Goal: Task Accomplishment & Management: Complete application form

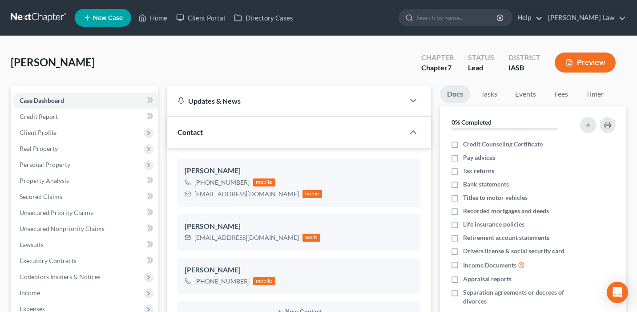
select select "0"
click at [118, 18] on span "New Case" at bounding box center [108, 18] width 30 height 7
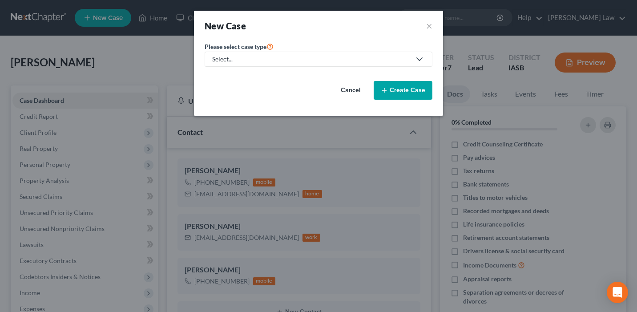
click at [287, 59] on div "Select..." at bounding box center [311, 59] width 198 height 9
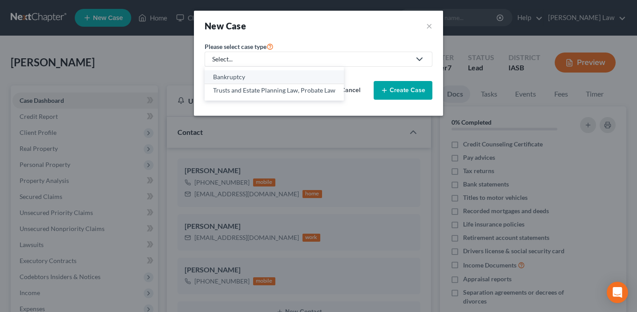
click at [271, 78] on div "Bankruptcy" at bounding box center [274, 77] width 122 height 9
select select "30"
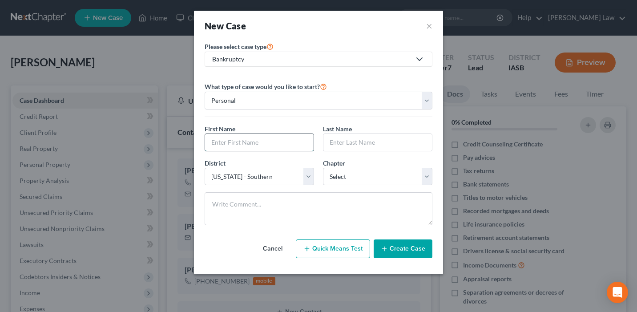
click at [278, 142] on input "text" at bounding box center [259, 142] width 109 height 17
paste input "[EMAIL_ADDRESS][DOMAIN_NAME]"
type input "[EMAIL_ADDRESS][DOMAIN_NAME]"
drag, startPoint x: 285, startPoint y: 140, endPoint x: 153, endPoint y: 139, distance: 132.1
click at [153, 139] on div "New Case × Please select case type * Bankruptcy Bankruptcy Trusts and Estate Pl…" at bounding box center [318, 156] width 637 height 312
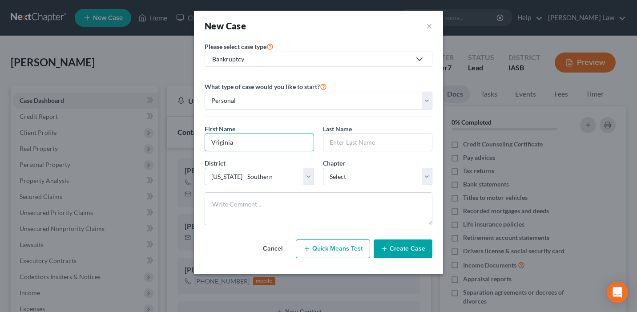
type input "Vriginia"
click at [351, 152] on div "First Name * [PERSON_NAME] Last Name *" at bounding box center [318, 141] width 237 height 34
click at [358, 145] on input "text" at bounding box center [377, 142] width 109 height 17
type input "[PERSON_NAME]"
click at [390, 172] on select "Select 7 11 12 13" at bounding box center [377, 177] width 109 height 18
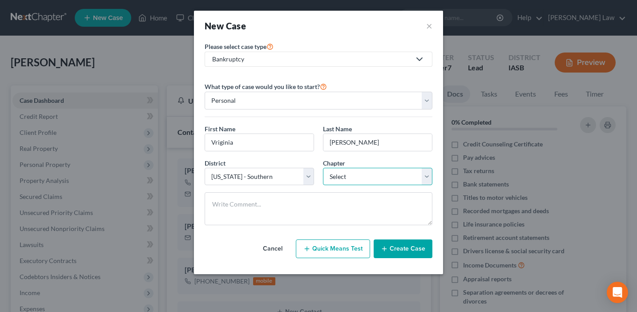
select select "0"
click at [323, 168] on select "Select 7 11 12 13" at bounding box center [377, 177] width 109 height 18
click at [401, 253] on button "Create Case" at bounding box center [403, 248] width 59 height 19
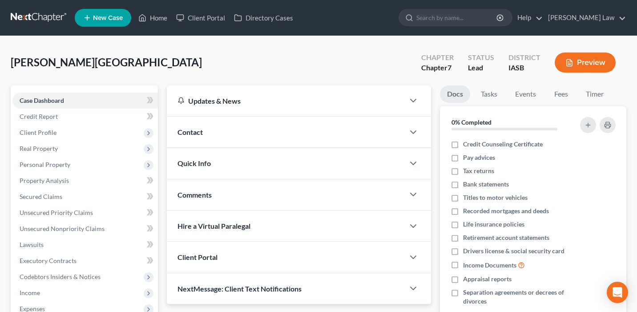
click at [267, 130] on div "Contact" at bounding box center [286, 132] width 238 height 31
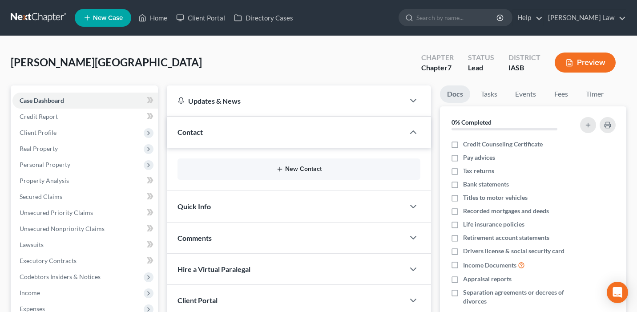
click at [297, 170] on button "New Contact" at bounding box center [299, 169] width 229 height 7
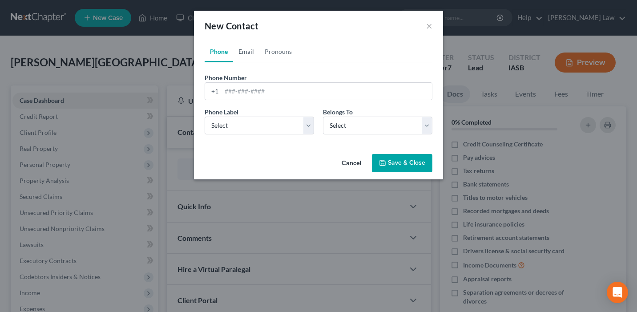
click at [248, 51] on link "Email" at bounding box center [246, 51] width 26 height 21
click at [247, 87] on input "email" at bounding box center [327, 91] width 210 height 17
paste input "[EMAIL_ADDRESS][DOMAIN_NAME]"
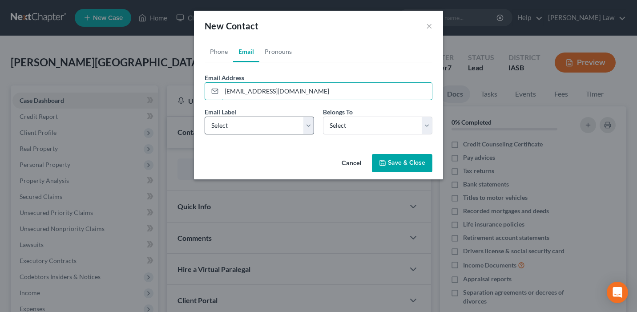
type input "[EMAIL_ADDRESS][DOMAIN_NAME]"
click at [249, 125] on select "Select Home Work Other" at bounding box center [259, 126] width 109 height 18
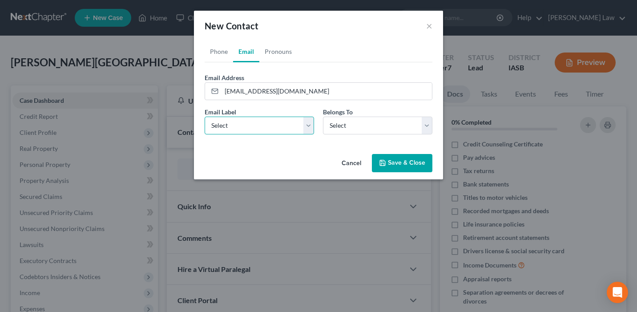
select select "0"
click at [205, 117] on select "Select Home Work Other" at bounding box center [259, 126] width 109 height 18
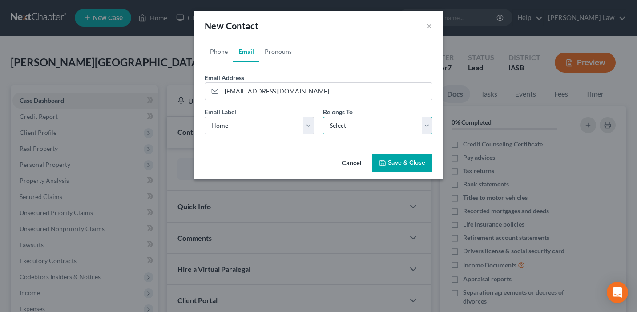
click at [349, 127] on select "Select Client Other" at bounding box center [377, 126] width 109 height 18
select select "0"
click at [323, 117] on select "Select Client Other" at bounding box center [377, 126] width 109 height 18
click at [399, 166] on button "Save & Close" at bounding box center [402, 163] width 61 height 19
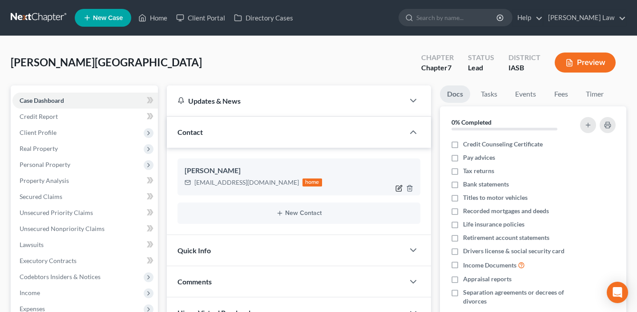
click at [399, 190] on icon "button" at bounding box center [399, 188] width 7 height 7
select select "0"
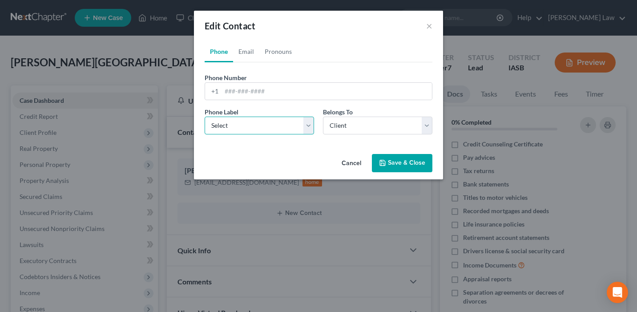
click at [241, 121] on select "Select Mobile Home Work Other" at bounding box center [259, 126] width 109 height 18
select select "0"
click at [205, 117] on select "Select Mobile Home Work Other" at bounding box center [259, 126] width 109 height 18
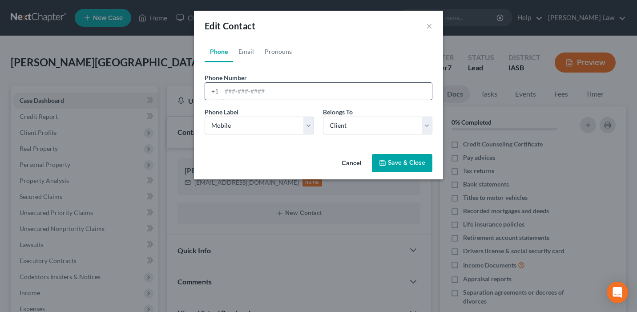
click at [238, 89] on input "tel" at bounding box center [327, 91] width 210 height 17
paste input "[PHONE_NUMBER]"
type input "[PHONE_NUMBER]"
click at [406, 161] on button "Save & Close" at bounding box center [402, 163] width 61 height 19
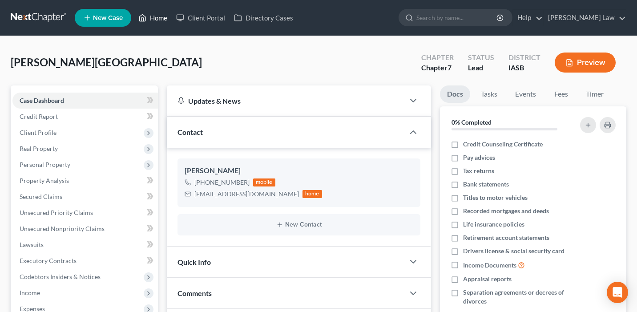
click at [158, 20] on link "Home" at bounding box center [153, 18] width 38 height 16
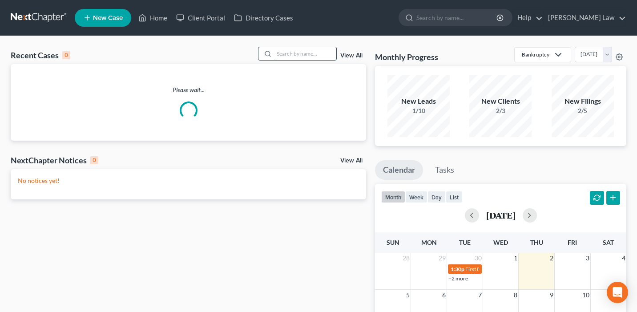
click at [308, 53] on input "search" at bounding box center [305, 53] width 62 height 13
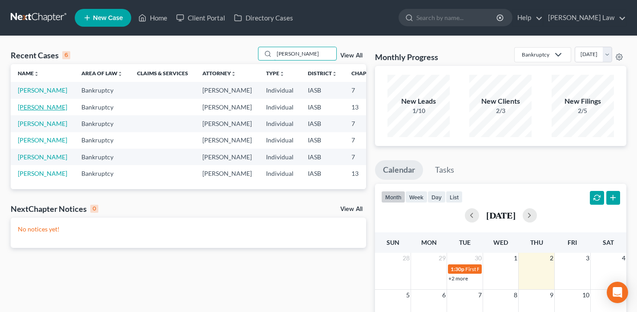
type input "[PERSON_NAME]"
click at [35, 111] on link "[PERSON_NAME]" at bounding box center [42, 107] width 49 height 8
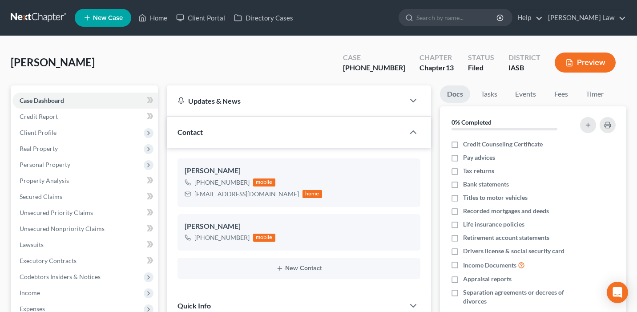
scroll to position [344, 0]
click at [393, 66] on div "[PHONE_NUMBER]" at bounding box center [374, 68] width 62 height 10
click at [409, 69] on div "Case [PHONE_NUMBER]" at bounding box center [374, 63] width 77 height 26
drag, startPoint x: 408, startPoint y: 69, endPoint x: 361, endPoint y: 68, distance: 46.7
click at [361, 68] on div "Case [PHONE_NUMBER]" at bounding box center [374, 63] width 77 height 26
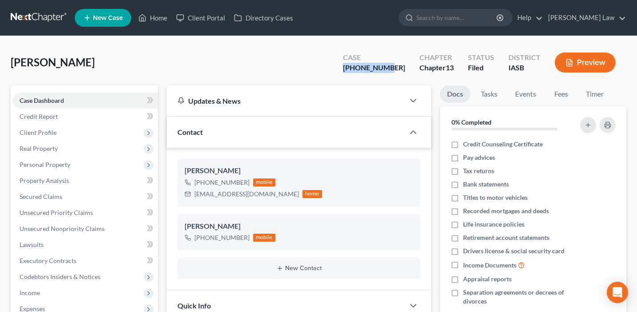
copy div "[PHONE_NUMBER]"
click at [598, 63] on button "Preview" at bounding box center [585, 63] width 61 height 20
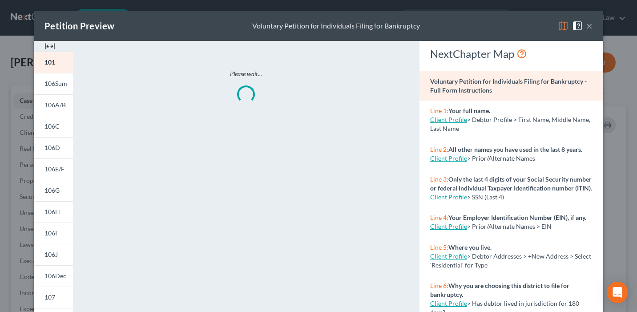
click at [564, 26] on img at bounding box center [563, 25] width 11 height 11
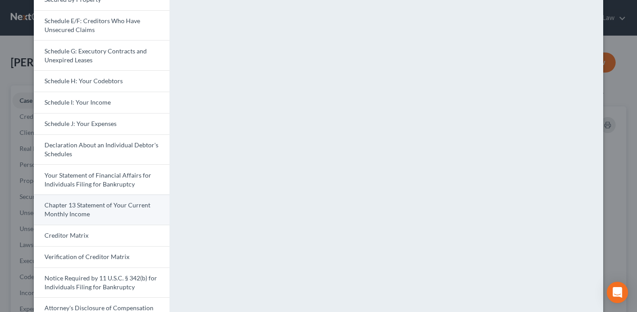
scroll to position [175, 0]
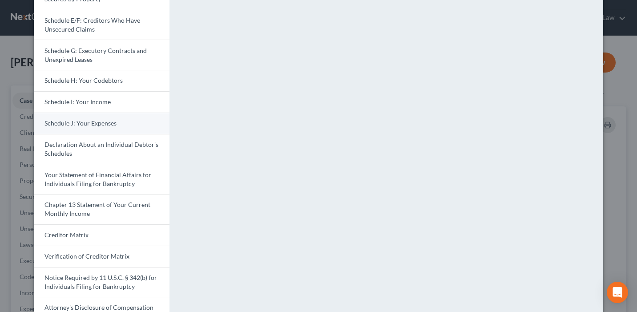
click at [126, 122] on link "Schedule J: Your Expenses" at bounding box center [102, 123] width 136 height 21
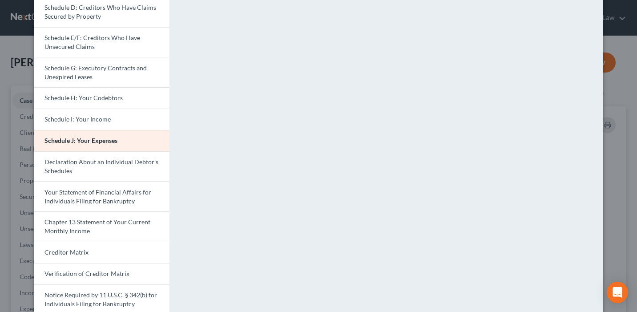
scroll to position [219, 0]
